Goal: Find specific page/section: Find specific page/section

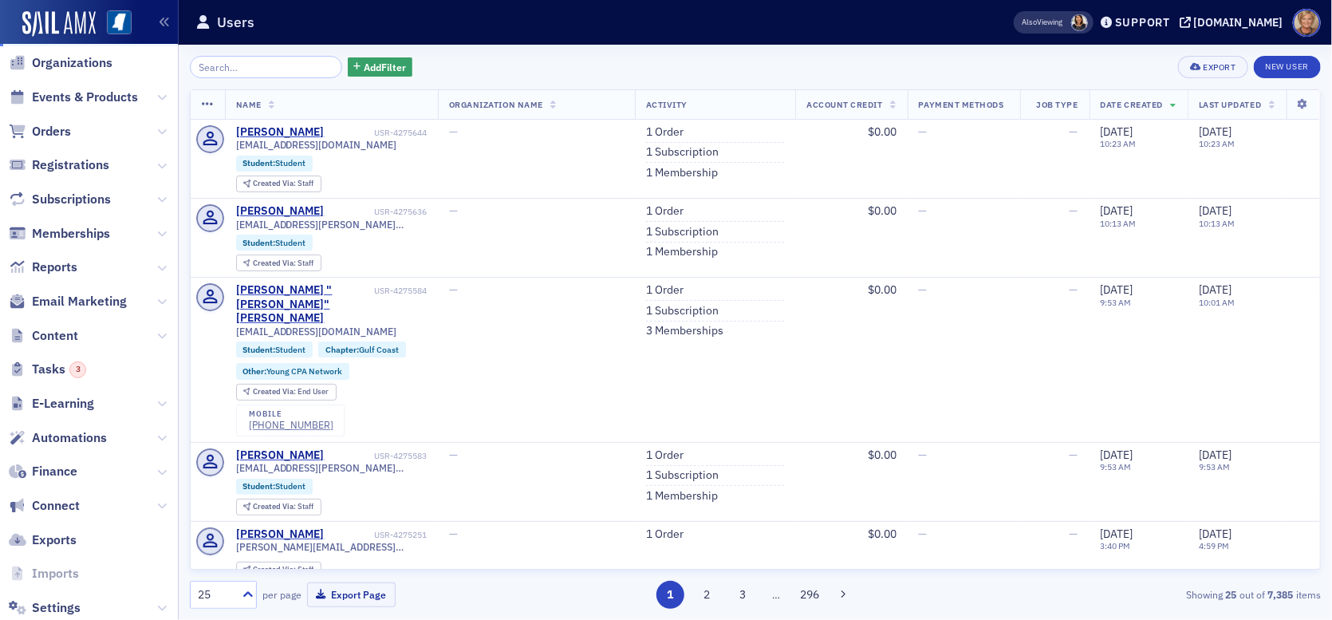
scroll to position [164, 0]
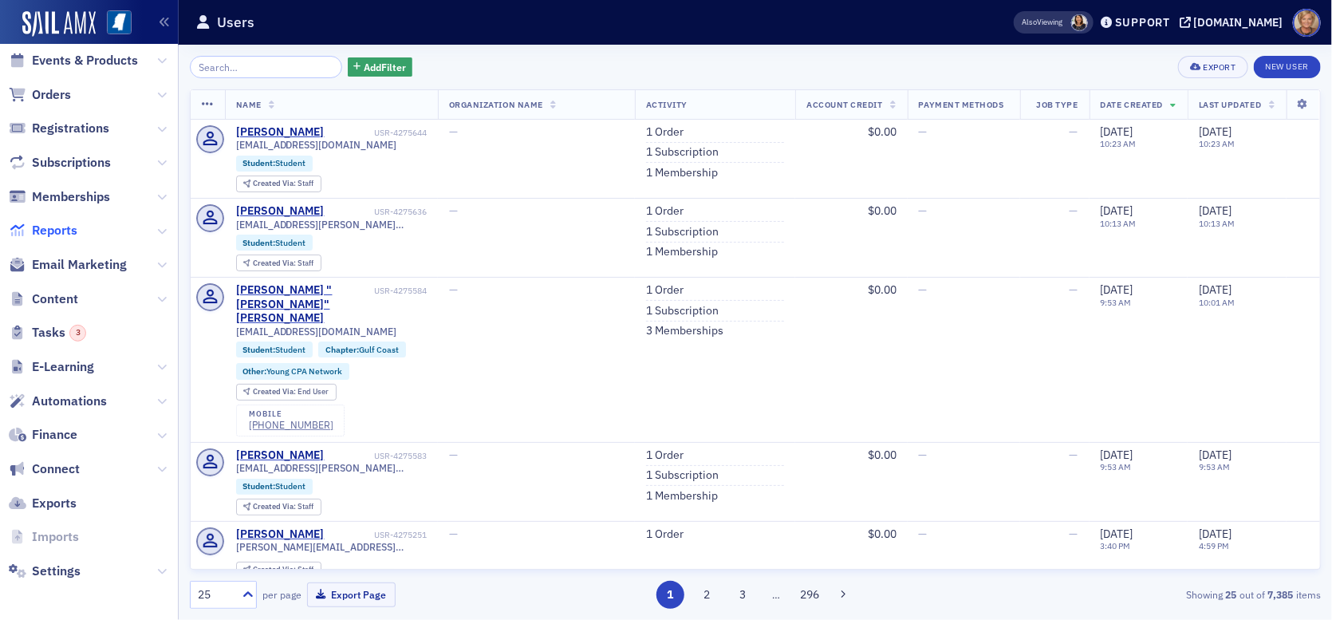
click at [69, 233] on span "Reports" at bounding box center [54, 231] width 45 height 18
